Goal: Task Accomplishment & Management: Manage account settings

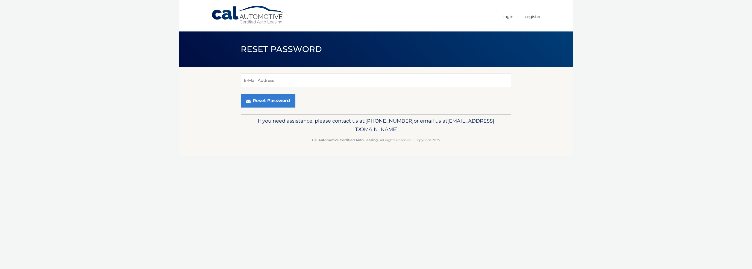
click at [282, 80] on input "E-Mail Address" at bounding box center [376, 81] width 271 height 14
type input "[PERSON_NAME][EMAIL_ADDRESS][DOMAIN_NAME]"
click at [270, 100] on button "Reset Password" at bounding box center [268, 101] width 55 height 14
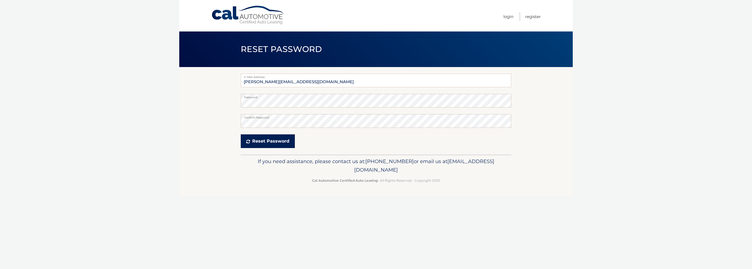
click at [256, 142] on button "Reset Password" at bounding box center [268, 141] width 54 height 14
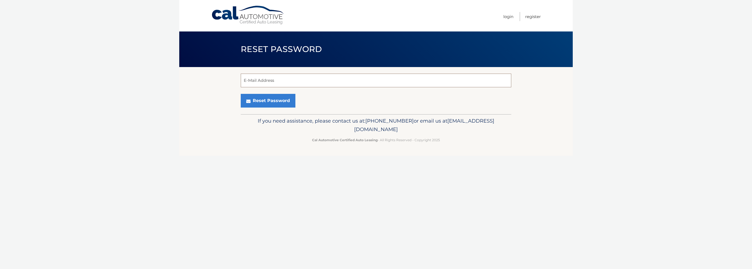
click at [347, 83] on input "E-Mail Address" at bounding box center [376, 81] width 271 height 14
type input "[PERSON_NAME][EMAIL_ADDRESS][DOMAIN_NAME]"
click at [269, 101] on button "Reset Password" at bounding box center [268, 101] width 55 height 14
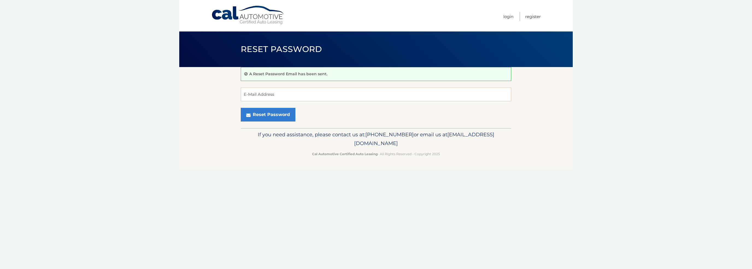
click at [252, 19] on link "Cal Automotive" at bounding box center [248, 14] width 74 height 19
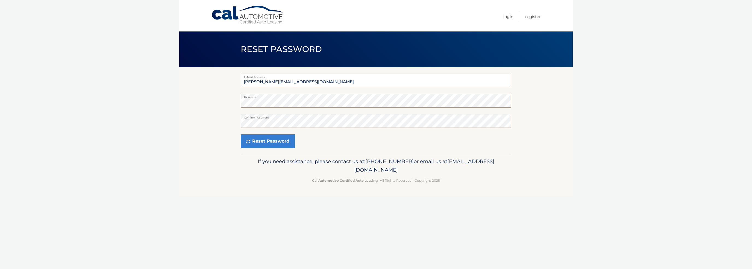
click at [232, 103] on section "E-Mail Address [PERSON_NAME][EMAIL_ADDRESS][DOMAIN_NAME] Password Confirm Passw…" at bounding box center [376, 110] width 394 height 87
click at [250, 141] on button "Reset Password" at bounding box center [268, 141] width 54 height 14
